Goal: Check status: Check status

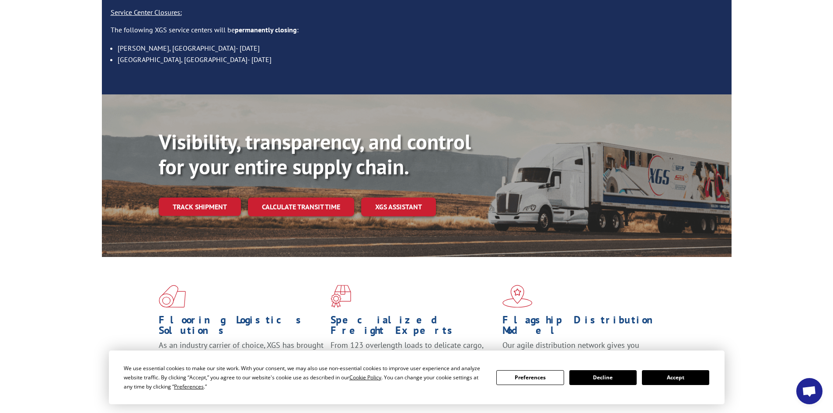
scroll to position [131, 0]
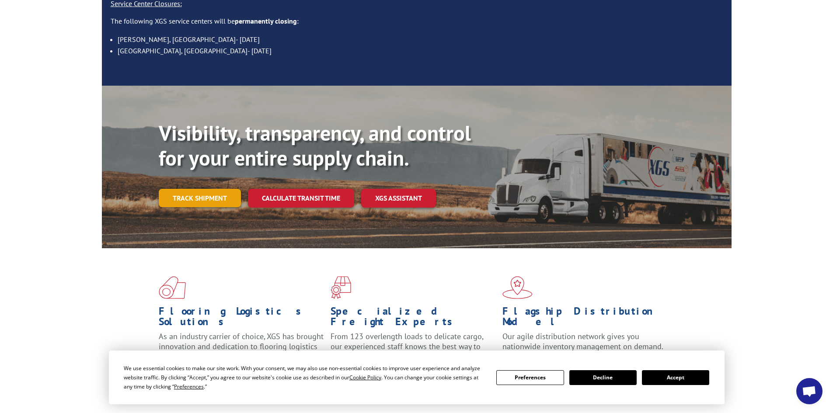
click at [231, 189] on link "Track shipment" at bounding box center [200, 198] width 82 height 18
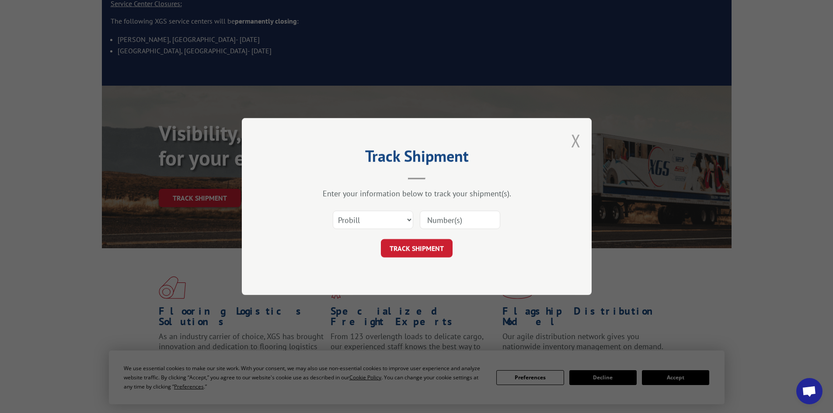
click at [575, 142] on button "Close modal" at bounding box center [576, 140] width 10 height 23
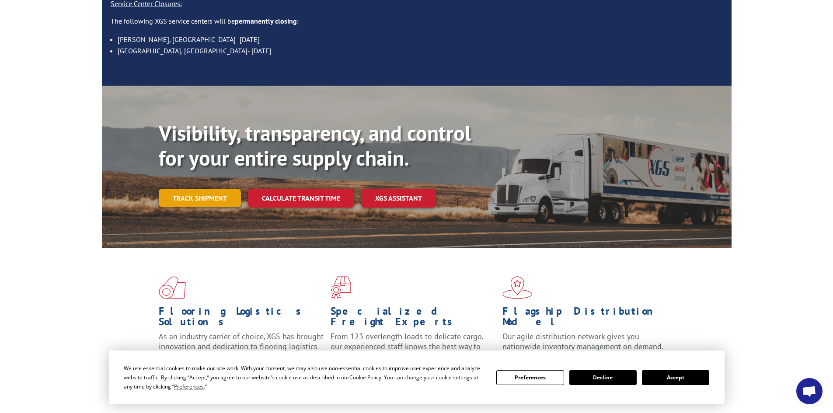
click at [226, 189] on link "Track shipment" at bounding box center [200, 198] width 82 height 18
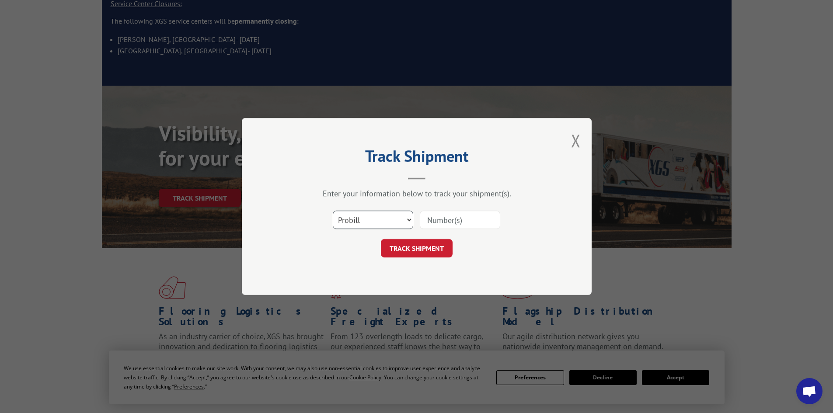
click at [367, 224] on select "Select category... Probill BOL PO" at bounding box center [373, 220] width 80 height 18
select select "bol"
click at [333, 211] on select "Select category... Probill BOL PO" at bounding box center [373, 220] width 80 height 18
click at [476, 218] on input at bounding box center [460, 220] width 80 height 18
paste input "B686698"
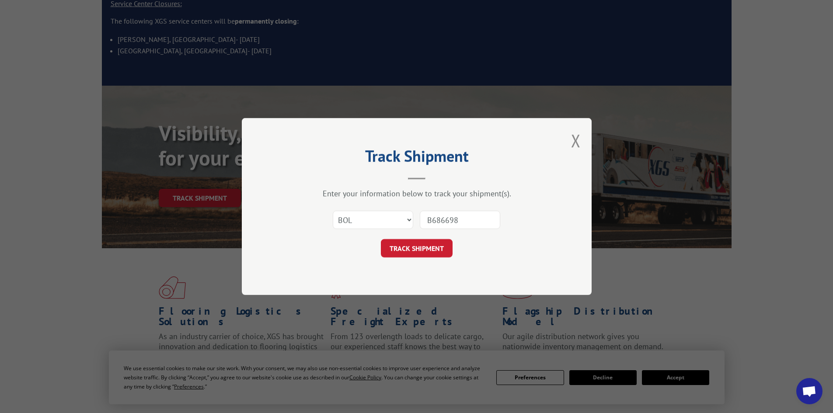
type input "B686698"
click at [381, 239] on button "TRACK SHIPMENT" at bounding box center [417, 248] width 72 height 18
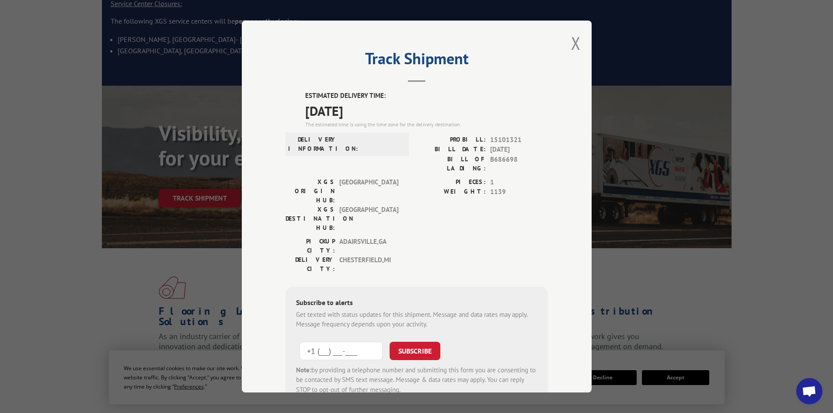
click at [357, 342] on input "+1 (___) ___-____" at bounding box center [341, 351] width 83 height 18
type input "[PHONE_NUMBER]"
click at [421, 342] on button "SUBSCRIBE" at bounding box center [415, 351] width 51 height 18
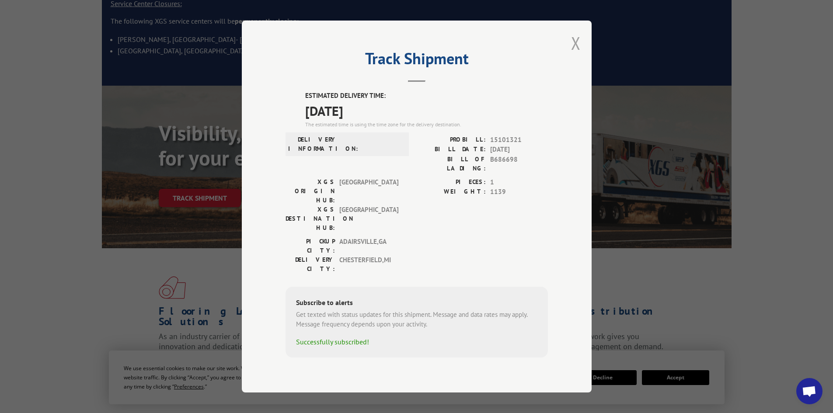
click at [576, 55] on button "Close modal" at bounding box center [576, 42] width 10 height 23
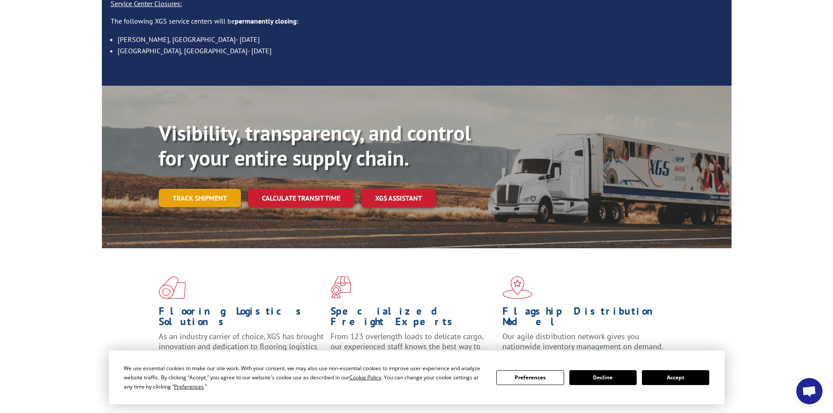
click at [223, 189] on link "Track shipment" at bounding box center [200, 198] width 82 height 18
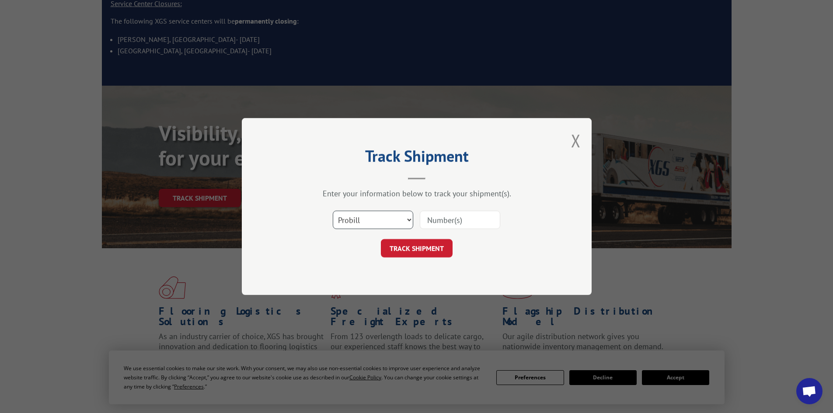
click at [373, 217] on select "Select category... Probill BOL PO" at bounding box center [373, 220] width 80 height 18
select select "po"
click at [333, 211] on select "Select category... Probill BOL PO" at bounding box center [373, 220] width 80 height 18
click at [466, 217] on input at bounding box center [460, 220] width 80 height 18
paste input "15101321BOL"
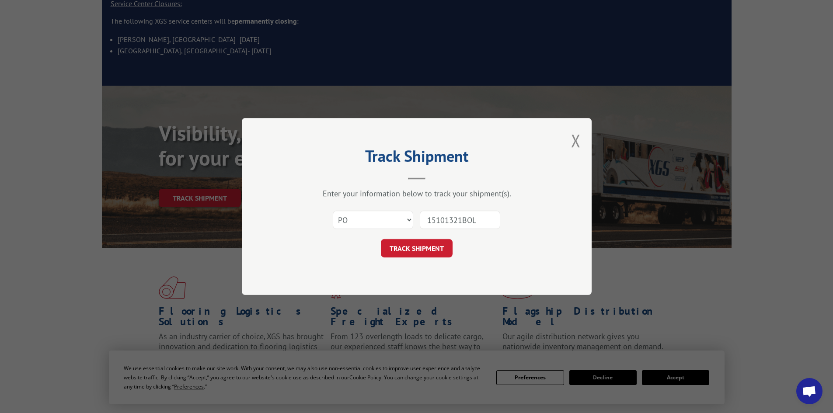
type input "15101321BOL"
click at [381, 239] on button "TRACK SHIPMENT" at bounding box center [417, 248] width 72 height 18
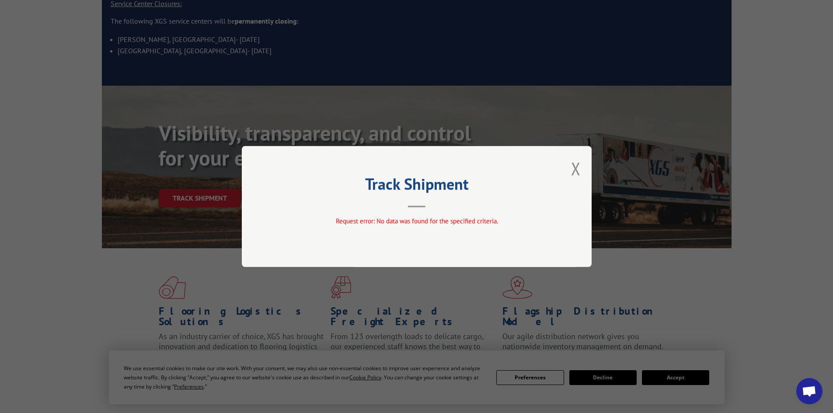
click at [582, 174] on div "Track Shipment Request error: No data was found for the specified criteria." at bounding box center [417, 206] width 350 height 121
click at [575, 172] on button "Close modal" at bounding box center [576, 168] width 10 height 23
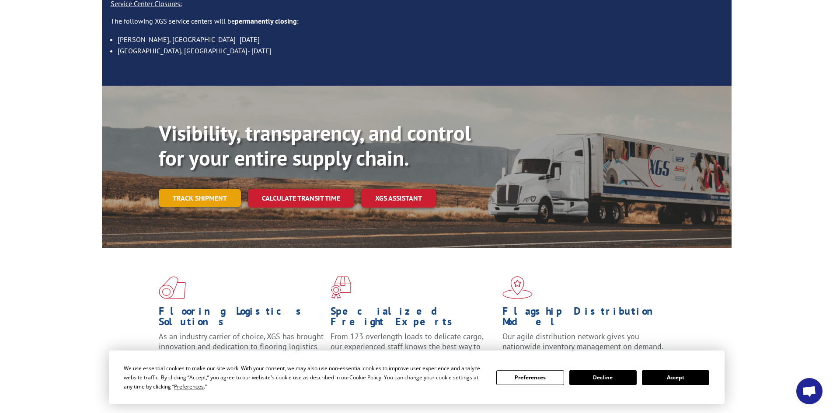
click at [228, 189] on link "Track shipment" at bounding box center [200, 198] width 82 height 18
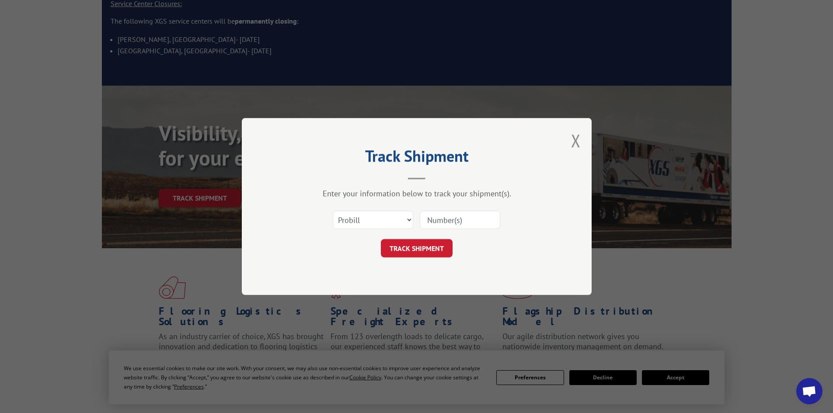
click at [483, 215] on input at bounding box center [460, 220] width 80 height 18
paste input "15101321BOL"
type input "15101321BOL"
click at [381, 239] on button "TRACK SHIPMENT" at bounding box center [417, 248] width 72 height 18
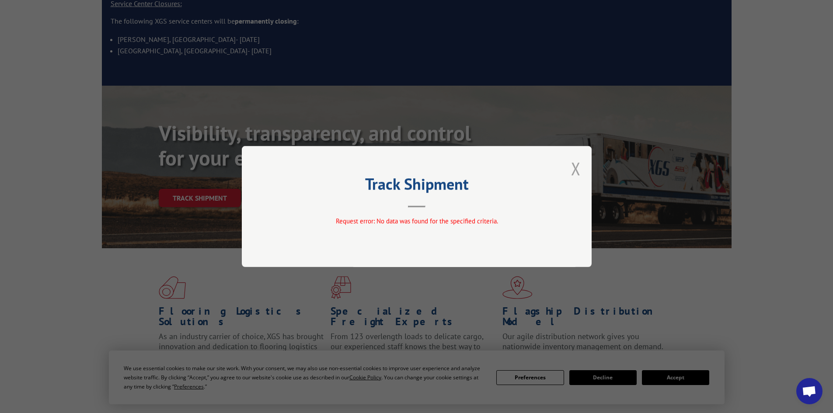
click at [575, 168] on button "Close modal" at bounding box center [576, 168] width 10 height 23
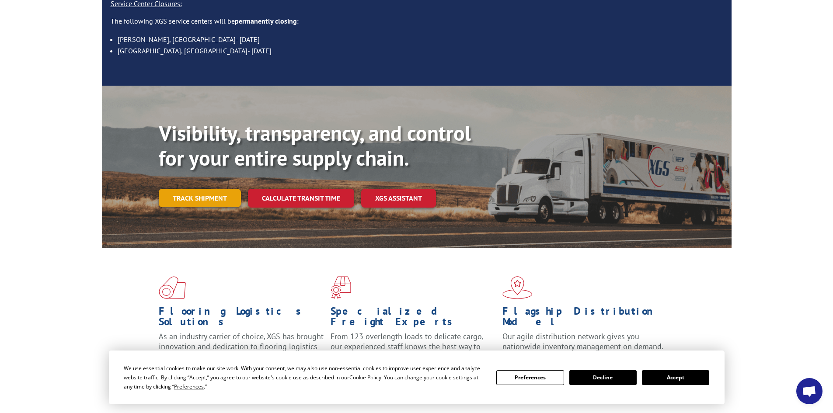
click at [230, 189] on link "Track shipment" at bounding box center [200, 198] width 82 height 18
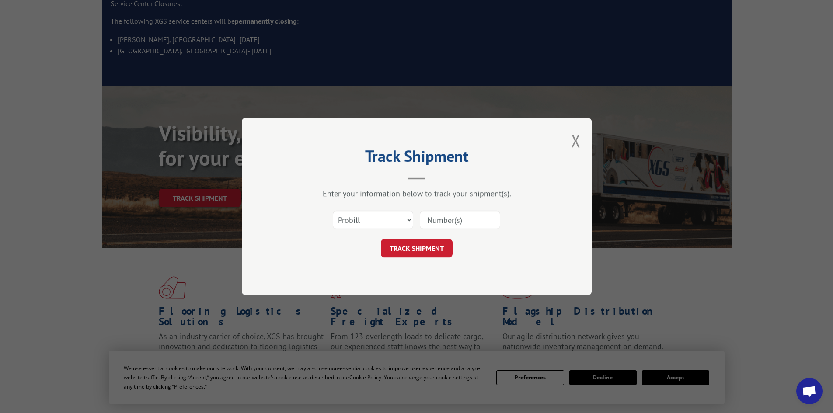
click at [441, 218] on input at bounding box center [460, 220] width 80 height 18
paste input "15101321BOL"
type input "15101321"
click button "TRACK SHIPMENT" at bounding box center [417, 248] width 72 height 18
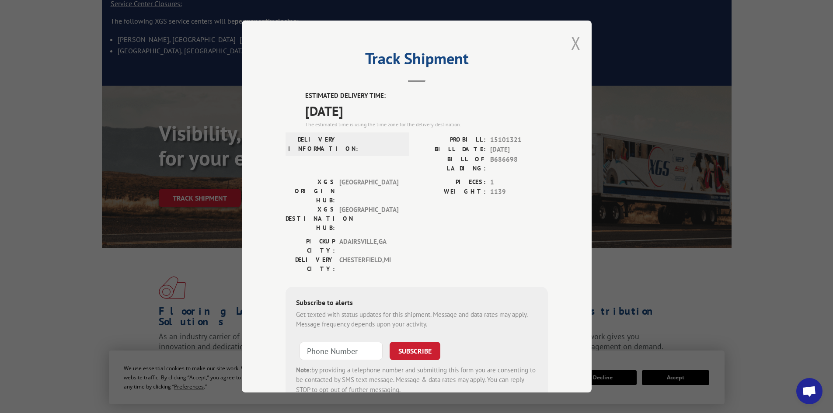
click at [574, 43] on button "Close modal" at bounding box center [576, 42] width 10 height 23
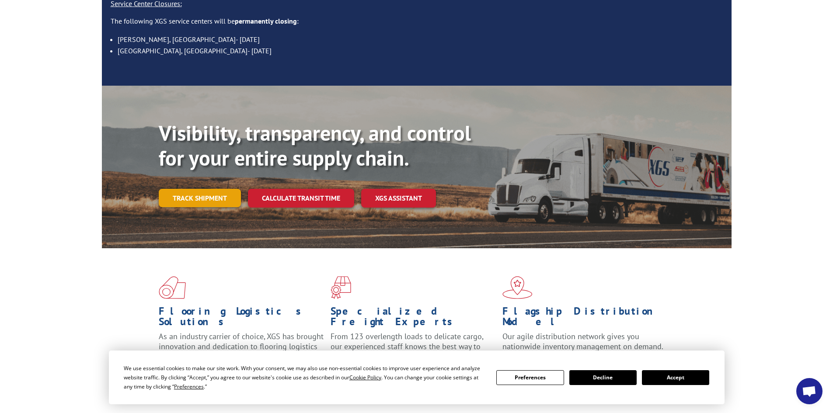
click at [216, 189] on link "Track shipment" at bounding box center [200, 198] width 82 height 18
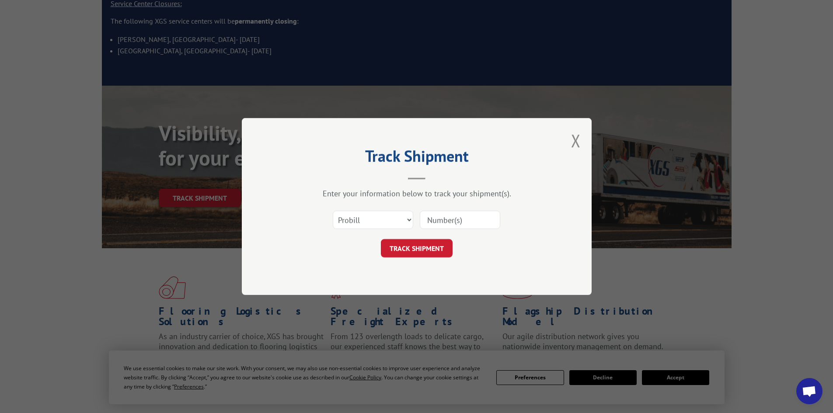
click at [457, 227] on input at bounding box center [460, 220] width 80 height 18
paste input "15101321BOL"
type input "15101321"
click at [578, 141] on button "Close modal" at bounding box center [576, 140] width 10 height 23
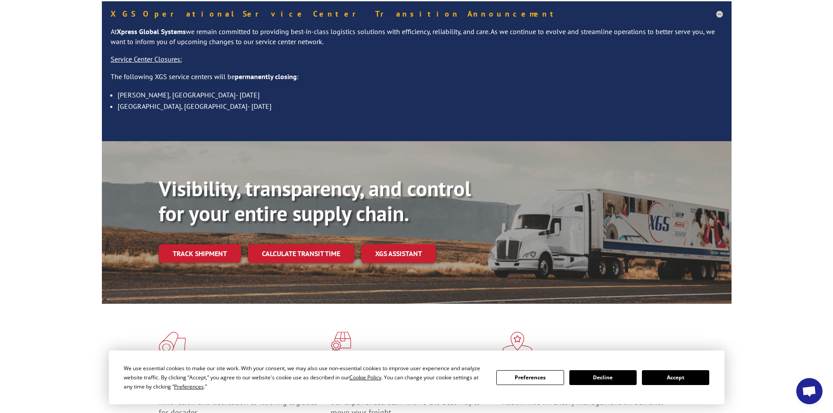
scroll to position [0, 0]
